Goal: Obtain resource: Download file/media

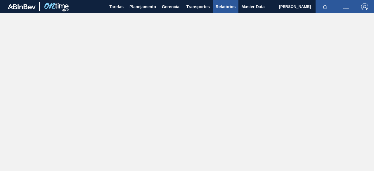
click at [226, 6] on span "Relatórios" at bounding box center [226, 6] width 20 height 7
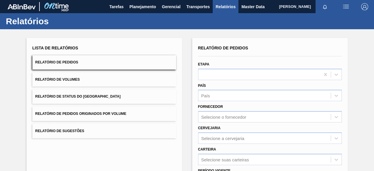
click at [86, 116] on button "Relatório de Pedidos Originados por Volume" at bounding box center [104, 114] width 144 height 14
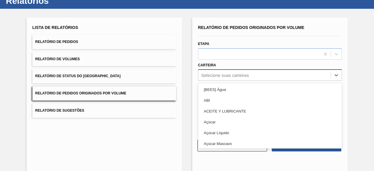
click at [272, 81] on div "option [BEES] Água focused, 1 of 101. 101 results available. Use Up and Down to…" at bounding box center [270, 74] width 144 height 11
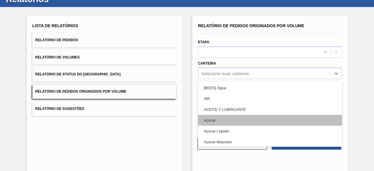
click at [257, 121] on div "Açúcar" at bounding box center [270, 120] width 144 height 11
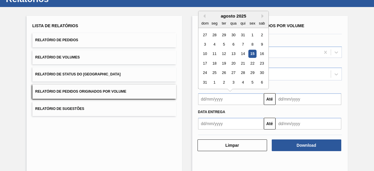
click at [250, 98] on input "text" at bounding box center [231, 99] width 66 height 12
click at [252, 35] on div "1" at bounding box center [252, 35] width 8 height 8
type input "[DATE]"
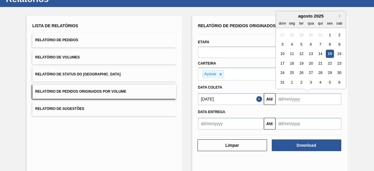
click at [282, 100] on input "text" at bounding box center [308, 99] width 66 height 12
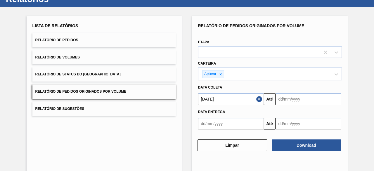
click at [257, 98] on button "Close" at bounding box center [260, 99] width 8 height 12
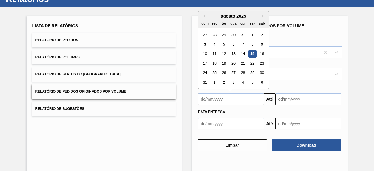
click at [257, 99] on input "text" at bounding box center [231, 99] width 66 height 12
click at [251, 54] on div "15" at bounding box center [252, 54] width 8 height 8
type input "[DATE]"
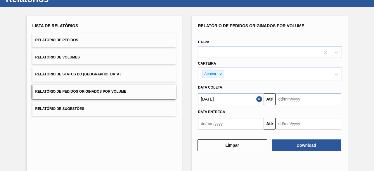
click at [283, 100] on input "text" at bounding box center [308, 99] width 66 height 12
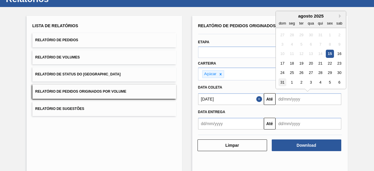
click at [284, 80] on div "31" at bounding box center [282, 82] width 8 height 8
type input "[DATE]"
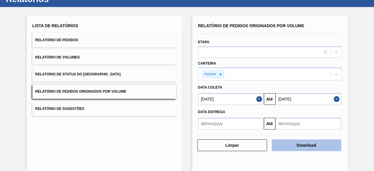
click at [305, 144] on button "Download" at bounding box center [307, 145] width 70 height 12
